Goal: Navigation & Orientation: Find specific page/section

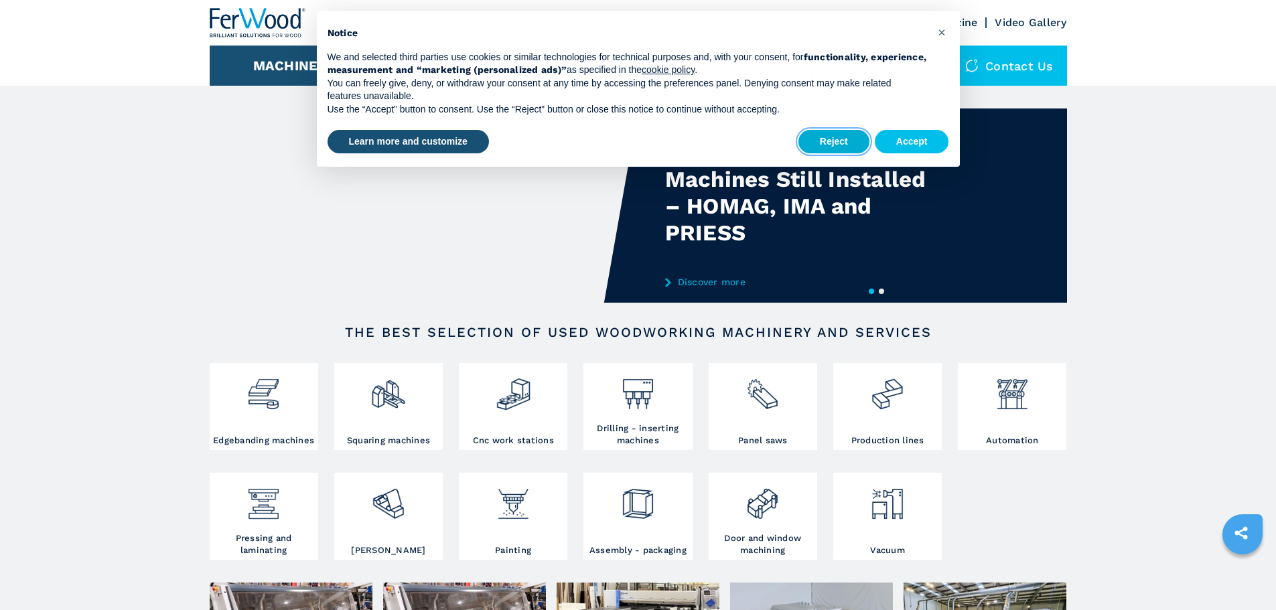
click at [830, 133] on button "Reject" at bounding box center [833, 142] width 71 height 24
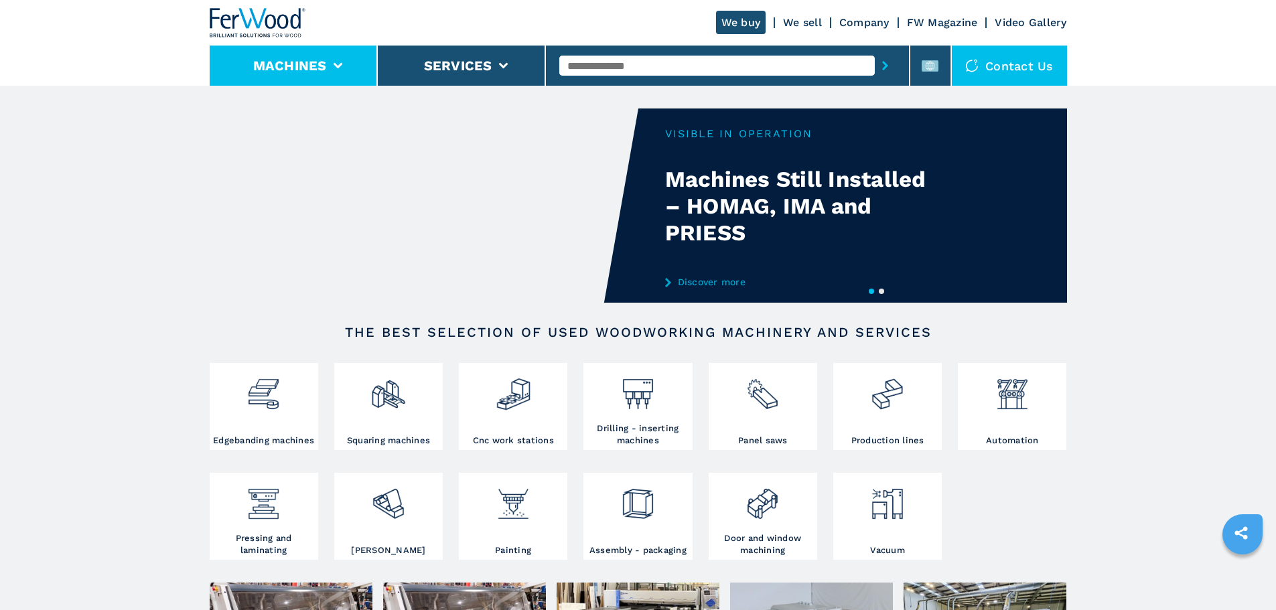
click at [314, 66] on button "Machines" at bounding box center [290, 66] width 74 height 16
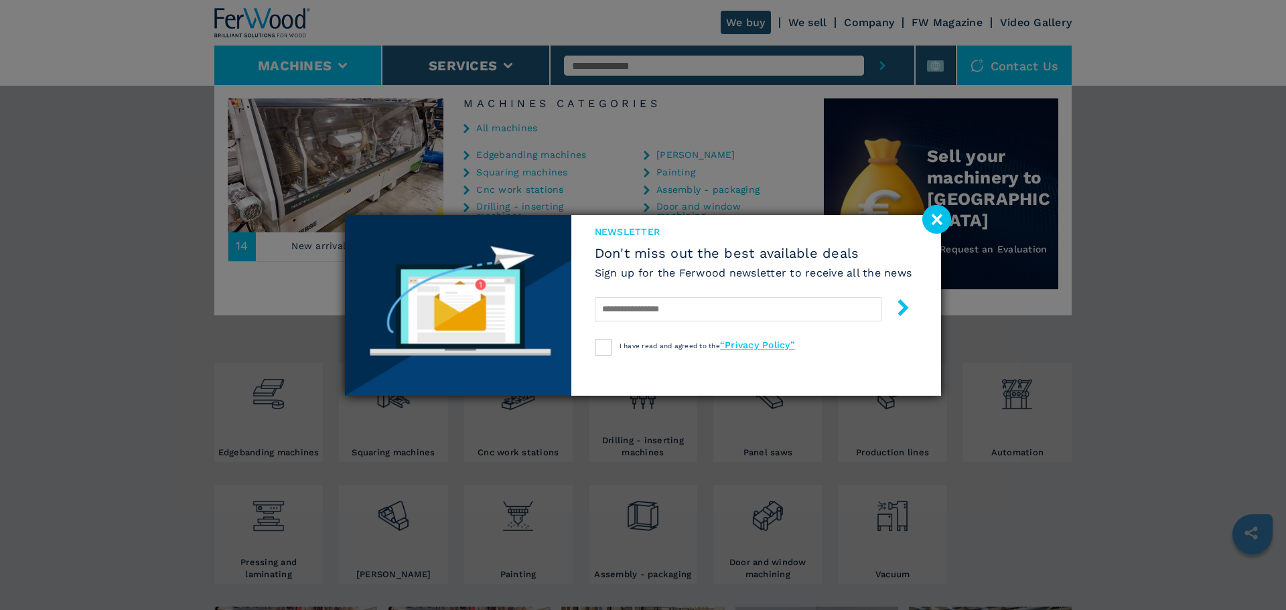
click at [936, 217] on image at bounding box center [936, 219] width 29 height 29
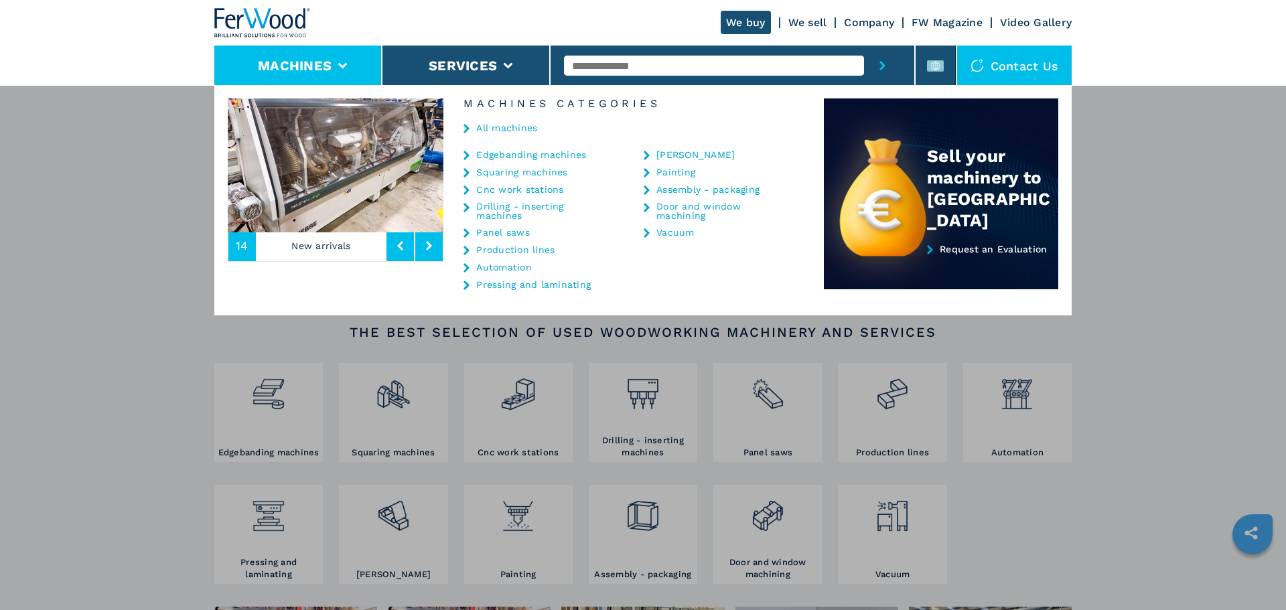
click at [142, 179] on div "**********" at bounding box center [643, 390] width 1286 height 610
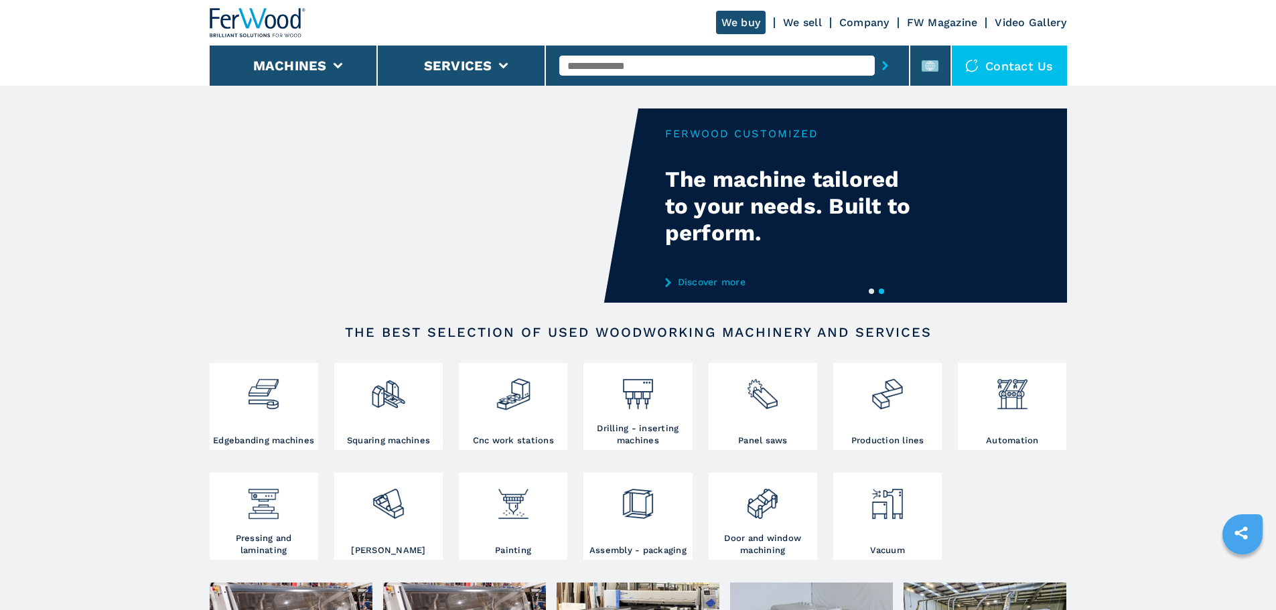
click at [808, 20] on link "We sell" at bounding box center [802, 22] width 39 height 13
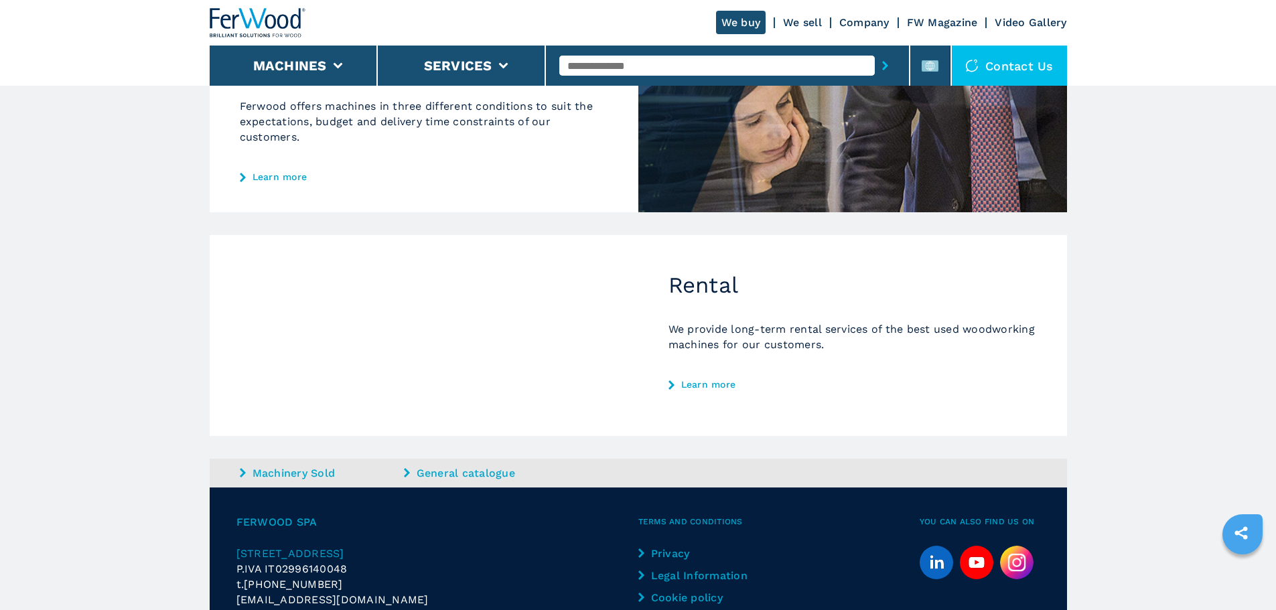
scroll to position [646, 0]
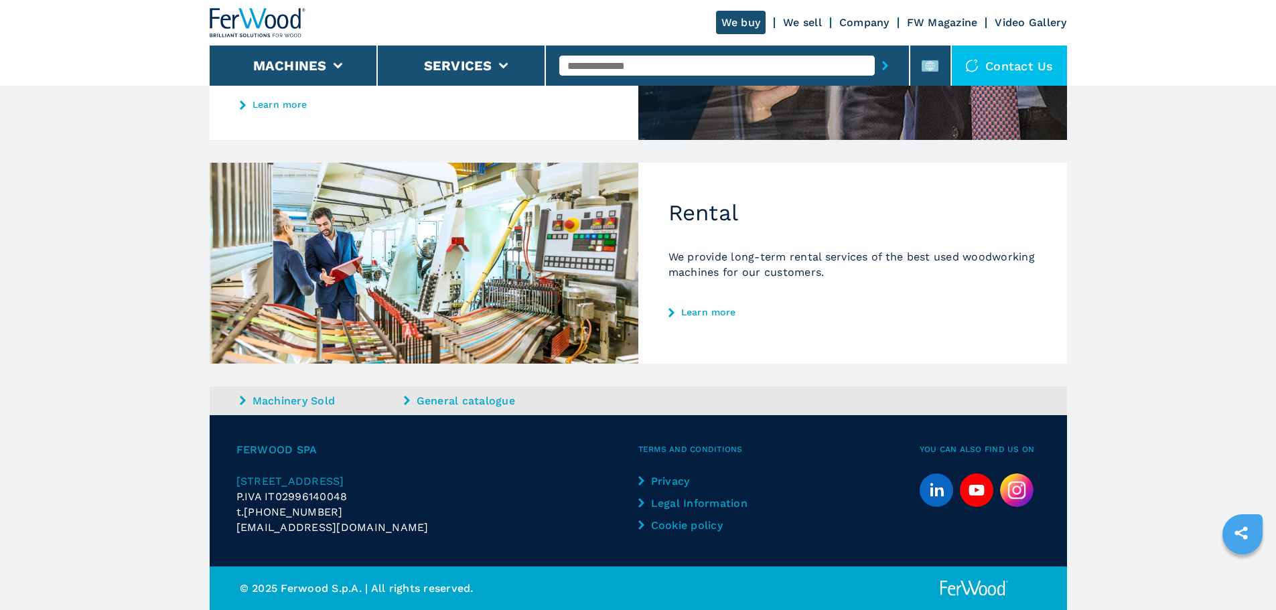
click at [861, 21] on link "Company" at bounding box center [864, 22] width 50 height 13
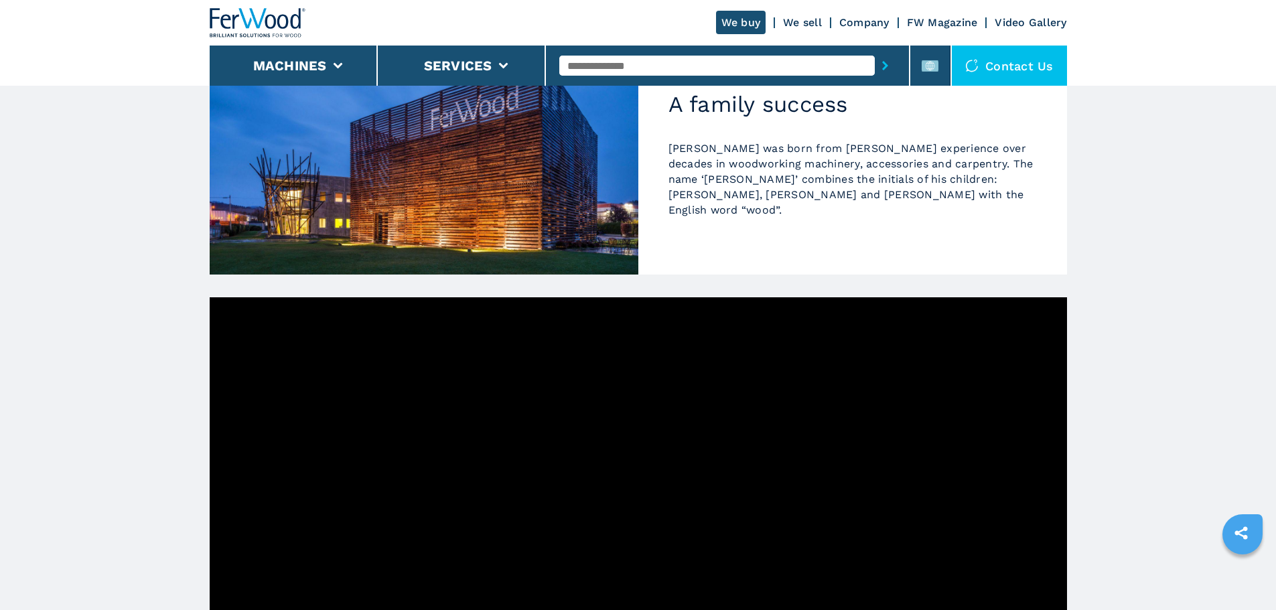
scroll to position [67, 0]
